Goal: Task Accomplishment & Management: Manage account settings

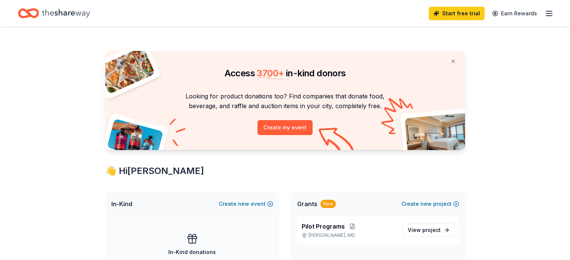
click at [546, 11] on line "button" at bounding box center [549, 11] width 6 height 0
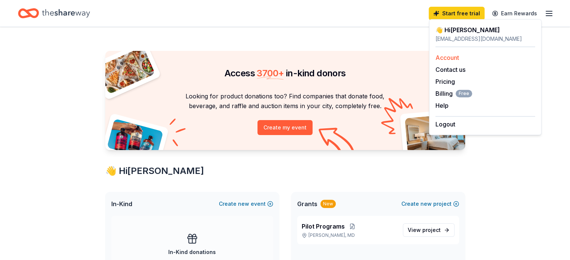
click at [458, 57] on link "Account" at bounding box center [447, 57] width 24 height 7
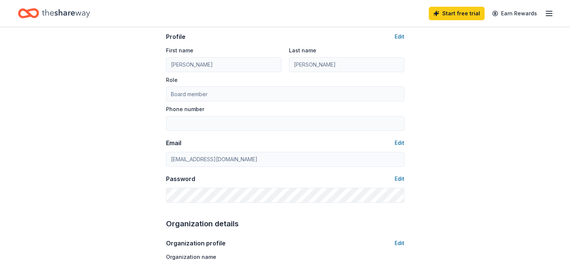
scroll to position [48, 0]
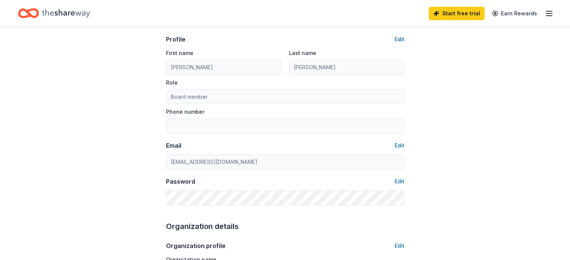
click at [402, 39] on button "Edit" at bounding box center [399, 39] width 10 height 9
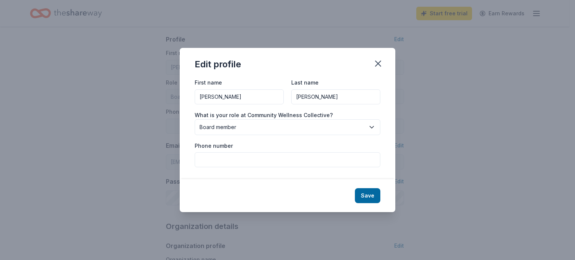
click at [307, 123] on span "Board member" at bounding box center [283, 127] width 166 height 9
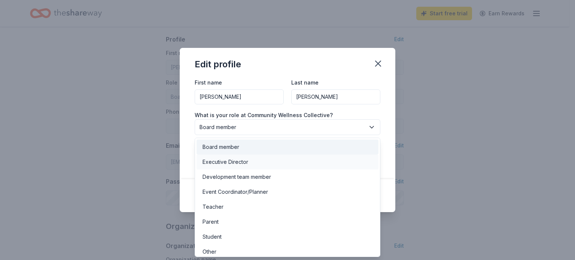
click at [294, 163] on div "Executive Director" at bounding box center [288, 162] width 182 height 15
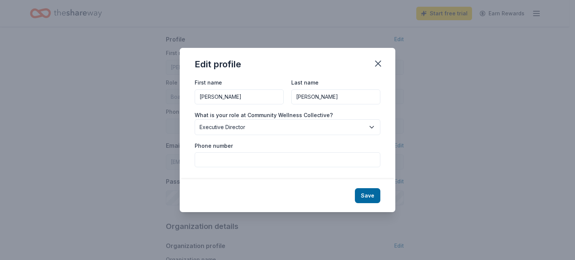
click at [312, 168] on div "First name [PERSON_NAME] Last name [PERSON_NAME] What is your role at Community…" at bounding box center [288, 128] width 216 height 101
click at [374, 199] on button "Save" at bounding box center [367, 195] width 25 height 15
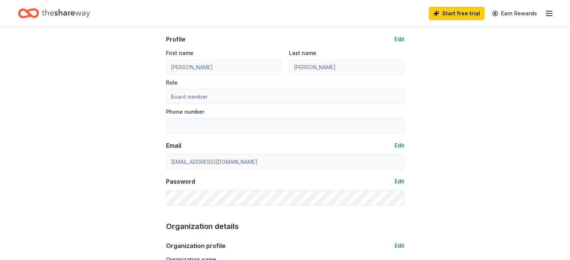
type input "Executive Director"
click at [403, 145] on button "Edit" at bounding box center [399, 145] width 10 height 9
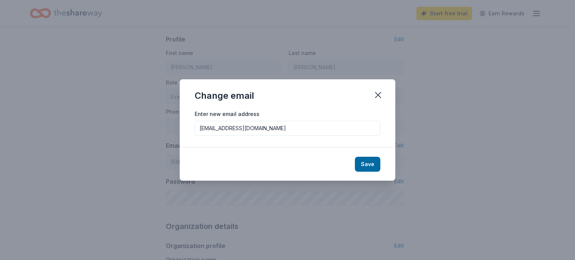
click at [364, 128] on input "[EMAIL_ADDRESS][DOMAIN_NAME]" at bounding box center [288, 128] width 186 height 15
type input "[EMAIL_ADDRESS][DOMAIN_NAME]"
click at [370, 167] on button "Save" at bounding box center [367, 164] width 25 height 15
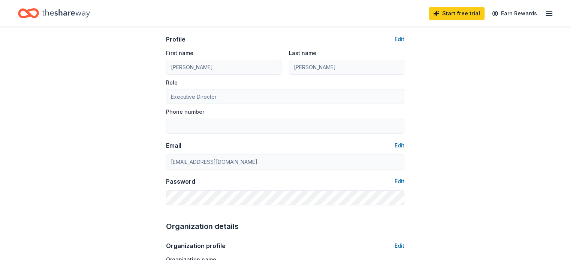
type input "[EMAIL_ADDRESS][DOMAIN_NAME]"
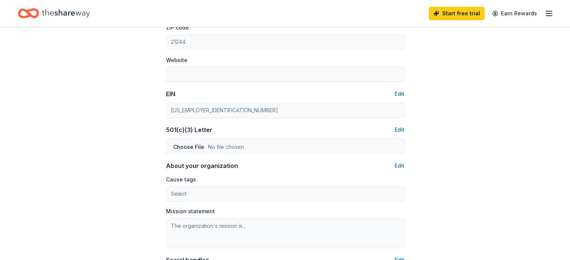
scroll to position [336, 0]
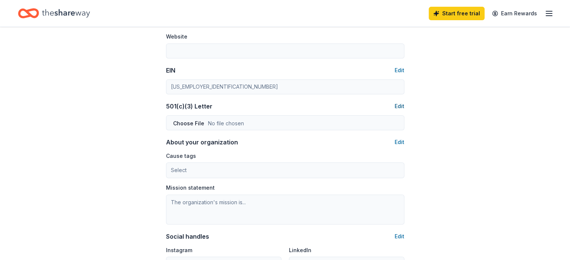
click at [400, 107] on button "Edit" at bounding box center [399, 106] width 10 height 9
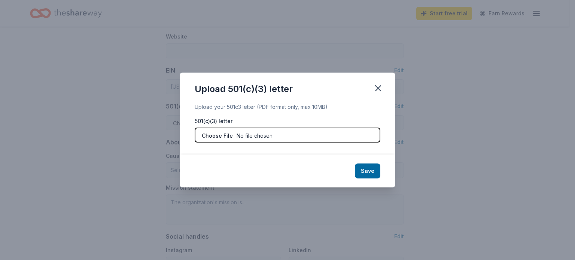
click at [232, 131] on input "file" at bounding box center [288, 135] width 186 height 15
type input "C:\fakepath\Determination Letter for CWC.jpg"
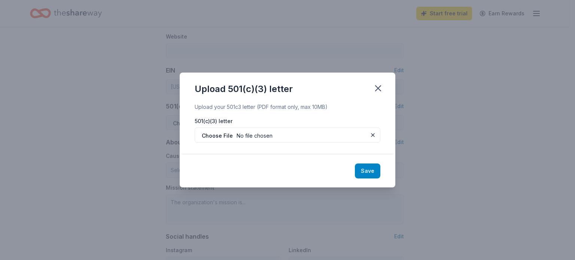
click at [367, 170] on button "Save" at bounding box center [367, 171] width 25 height 15
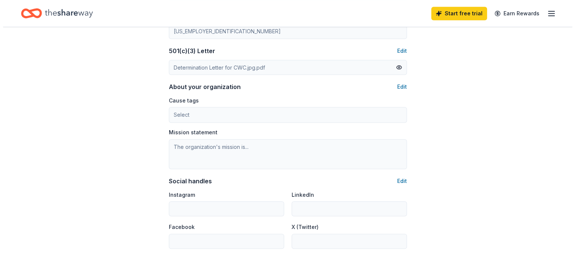
scroll to position [395, 0]
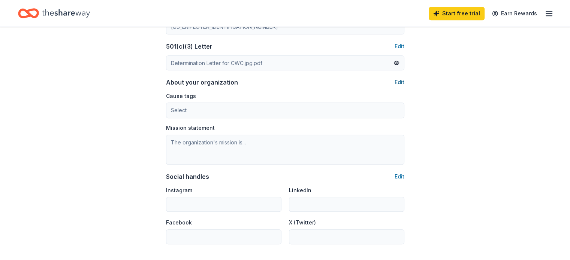
click at [395, 79] on button "Edit" at bounding box center [399, 82] width 10 height 9
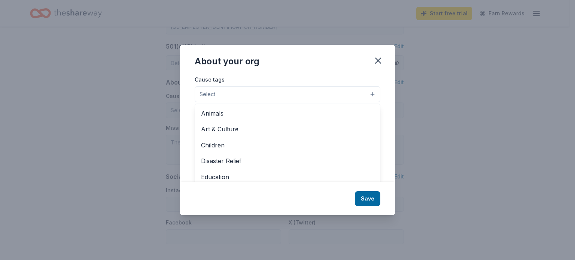
click at [336, 97] on button "Select" at bounding box center [288, 94] width 186 height 16
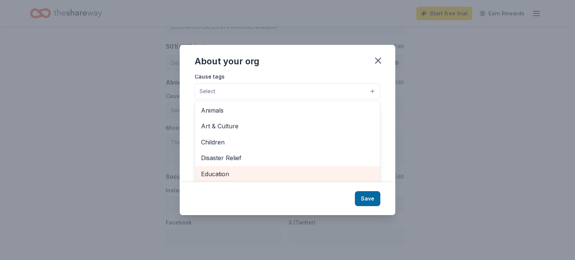
click at [250, 174] on span "Education" at bounding box center [287, 174] width 173 height 10
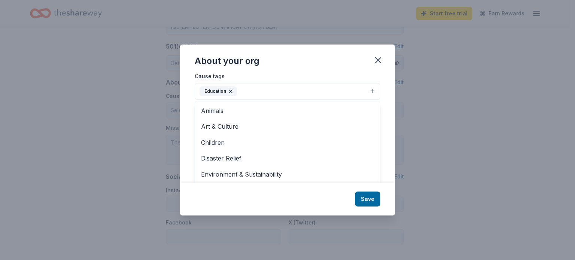
scroll to position [5, 0]
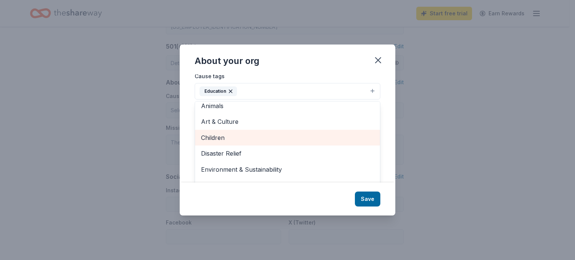
click at [338, 134] on span "Children" at bounding box center [287, 138] width 173 height 10
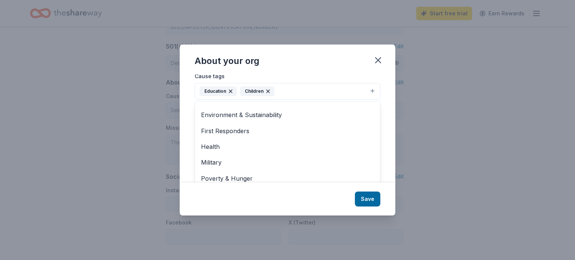
scroll to position [46, 0]
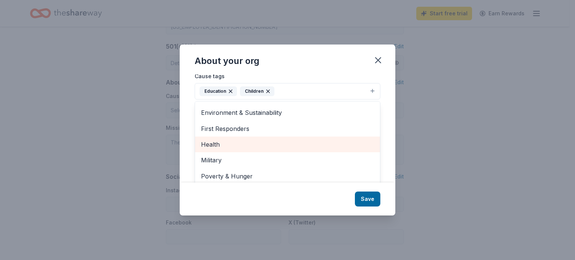
click at [350, 149] on span "Health" at bounding box center [287, 145] width 173 height 10
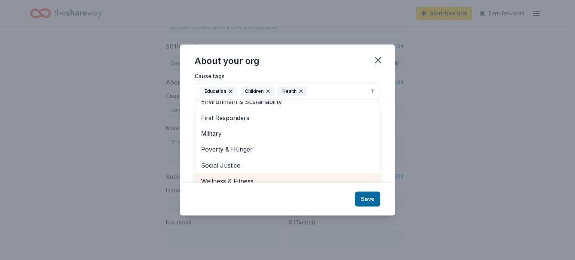
scroll to position [10, 0]
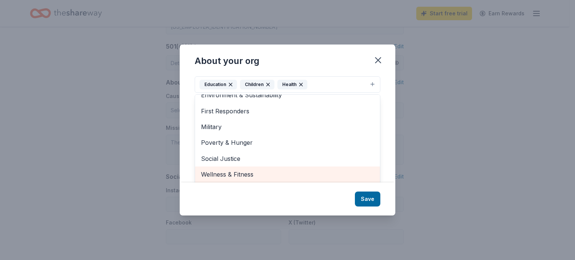
click at [323, 176] on span "Wellness & Fitness" at bounding box center [287, 175] width 173 height 10
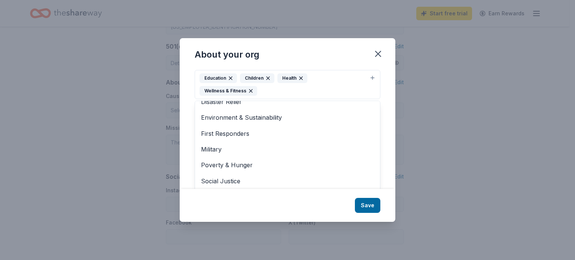
click at [318, 87] on div "Education Children Health Wellness & Fitness" at bounding box center [283, 84] width 167 height 22
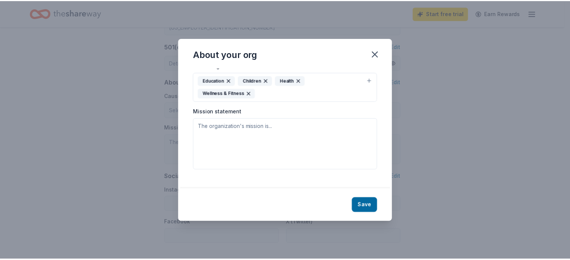
scroll to position [0, 0]
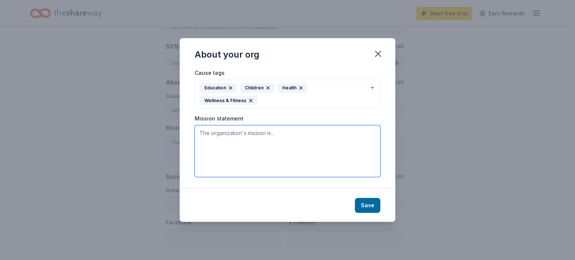
click at [325, 136] on textarea at bounding box center [288, 151] width 186 height 52
type textarea "W"
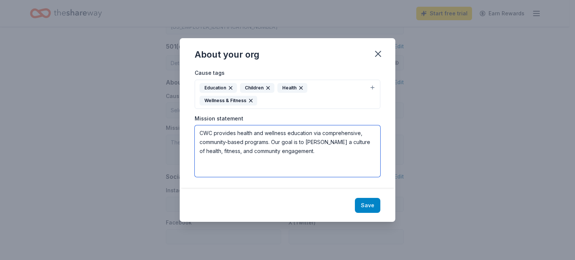
type textarea "CWC provides health and wellness education via comprehensive, community-based p…"
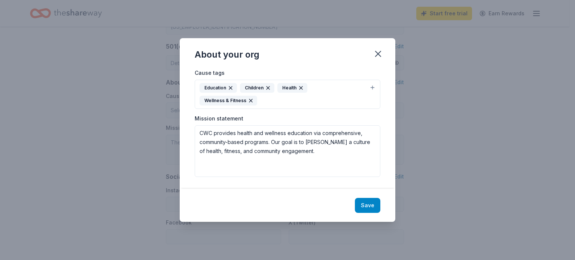
click at [365, 198] on button "Save" at bounding box center [367, 205] width 25 height 15
type textarea "CWC provides health and wellness education via comprehensive, community-based p…"
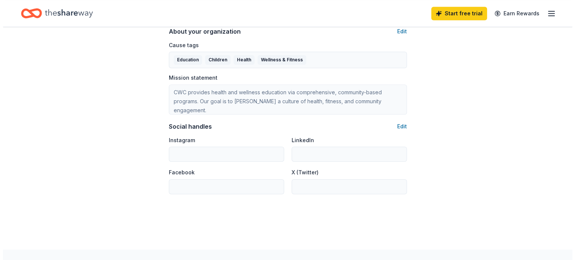
scroll to position [446, 0]
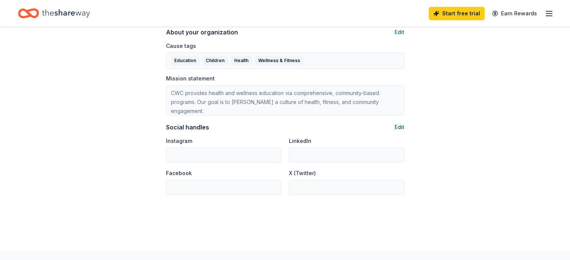
click at [397, 128] on button "Edit" at bounding box center [399, 127] width 10 height 9
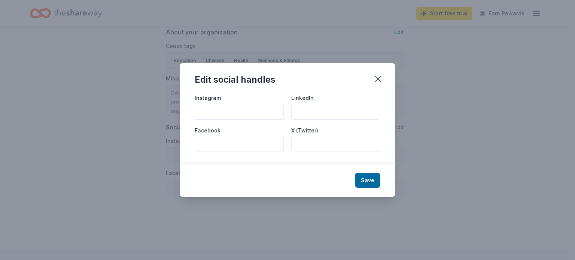
click at [277, 115] on input "Instagram" at bounding box center [239, 112] width 89 height 15
type input "@cwc4all"
click at [301, 110] on input "LinkedIn" at bounding box center [335, 112] width 89 height 15
type input "[DOMAIN_NAME][URL][PERSON_NAME]"
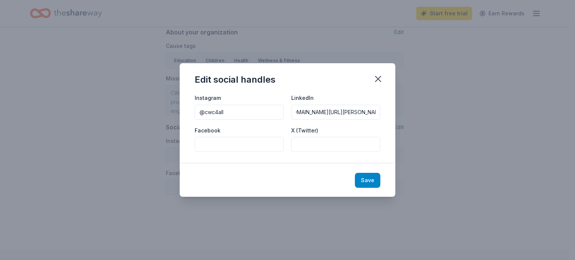
click at [364, 182] on button "Save" at bounding box center [367, 180] width 25 height 15
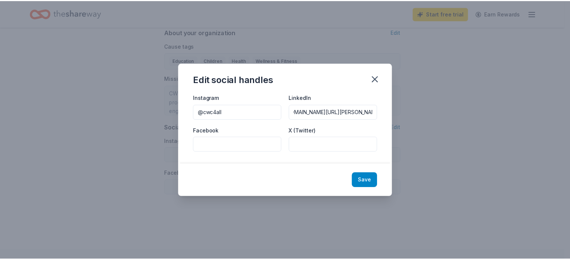
scroll to position [0, 0]
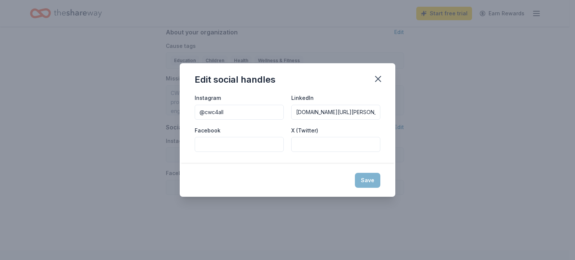
type input "@cwc4all"
type input "[DOMAIN_NAME][URL][PERSON_NAME]"
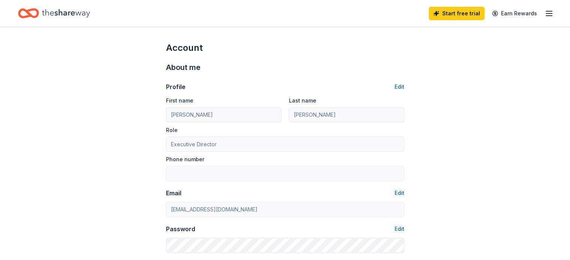
click at [544, 12] on icon "button" at bounding box center [548, 13] width 9 height 9
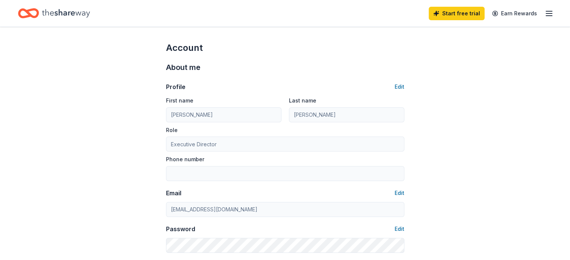
click at [90, 15] on icon "Home" at bounding box center [66, 13] width 48 height 15
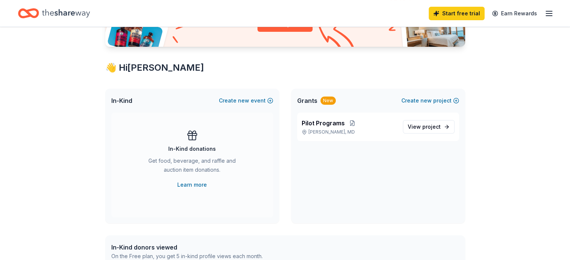
scroll to position [106, 0]
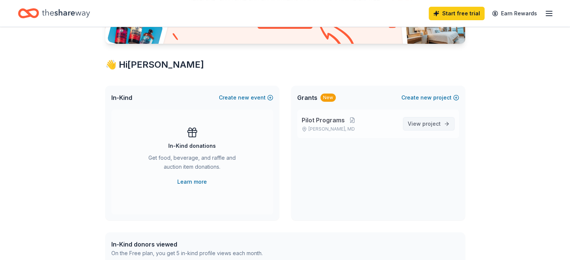
click at [421, 125] on span "View project" at bounding box center [423, 123] width 33 height 9
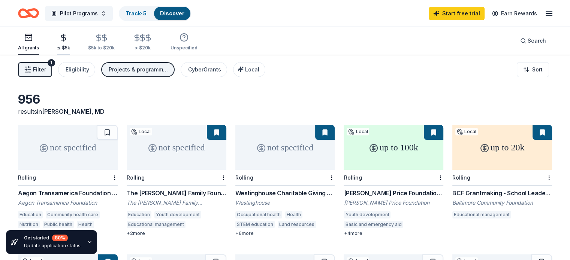
click at [68, 41] on icon "button" at bounding box center [63, 37] width 9 height 9
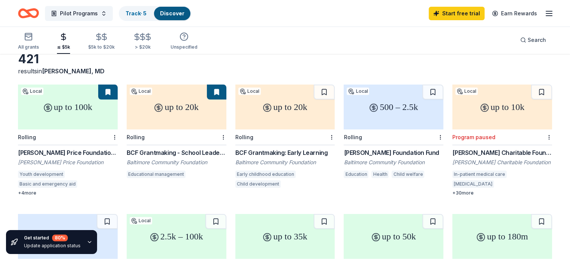
scroll to position [40, 0]
